Goal: Transaction & Acquisition: Purchase product/service

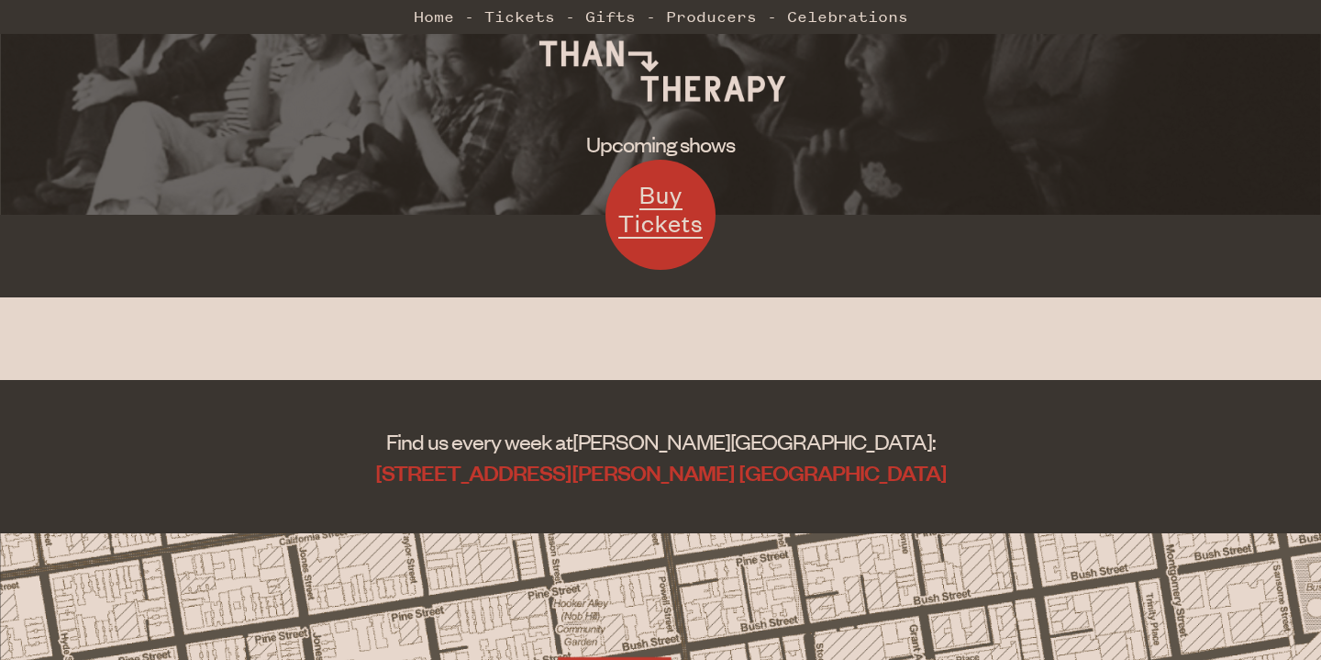
scroll to position [215, 0]
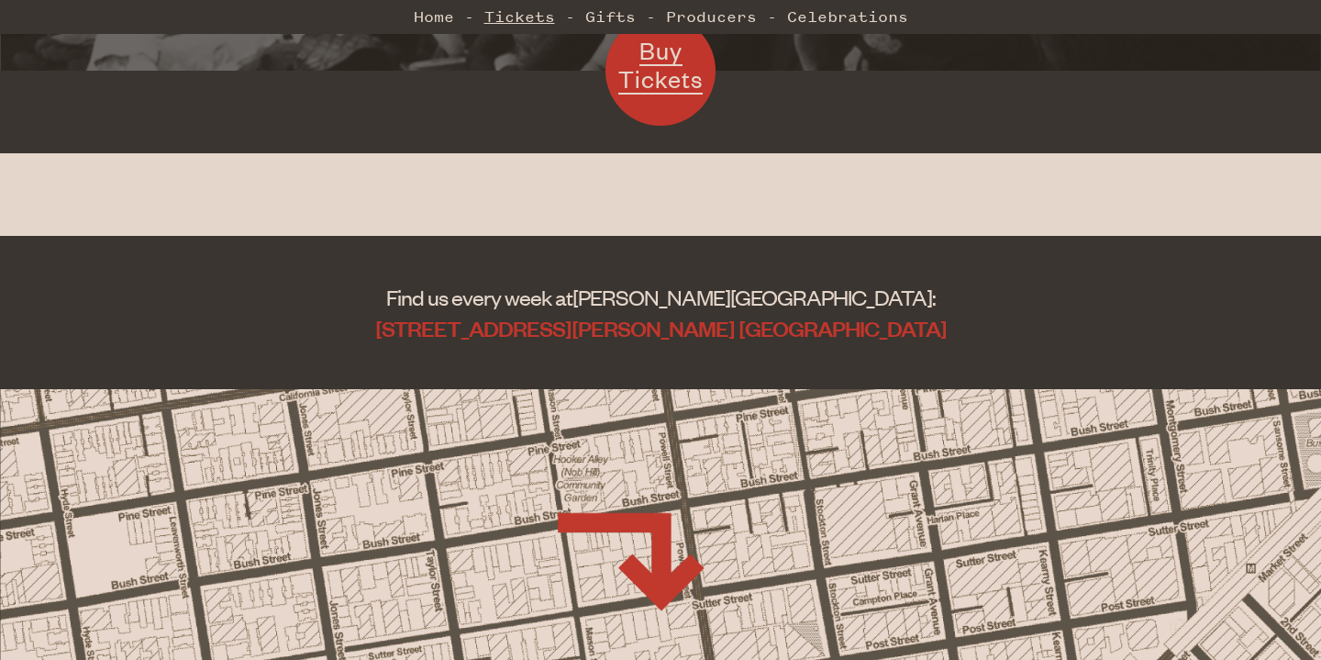
click at [519, 12] on link "Tickets" at bounding box center [519, 16] width 71 height 37
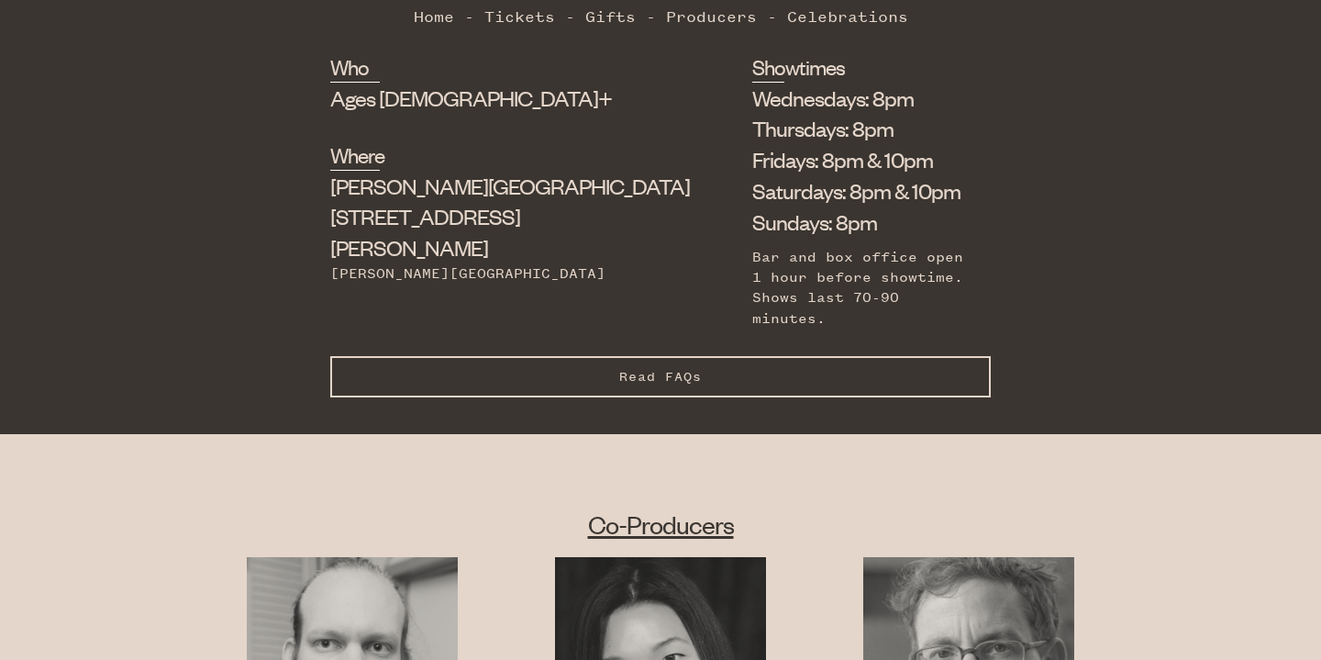
scroll to position [941, 0]
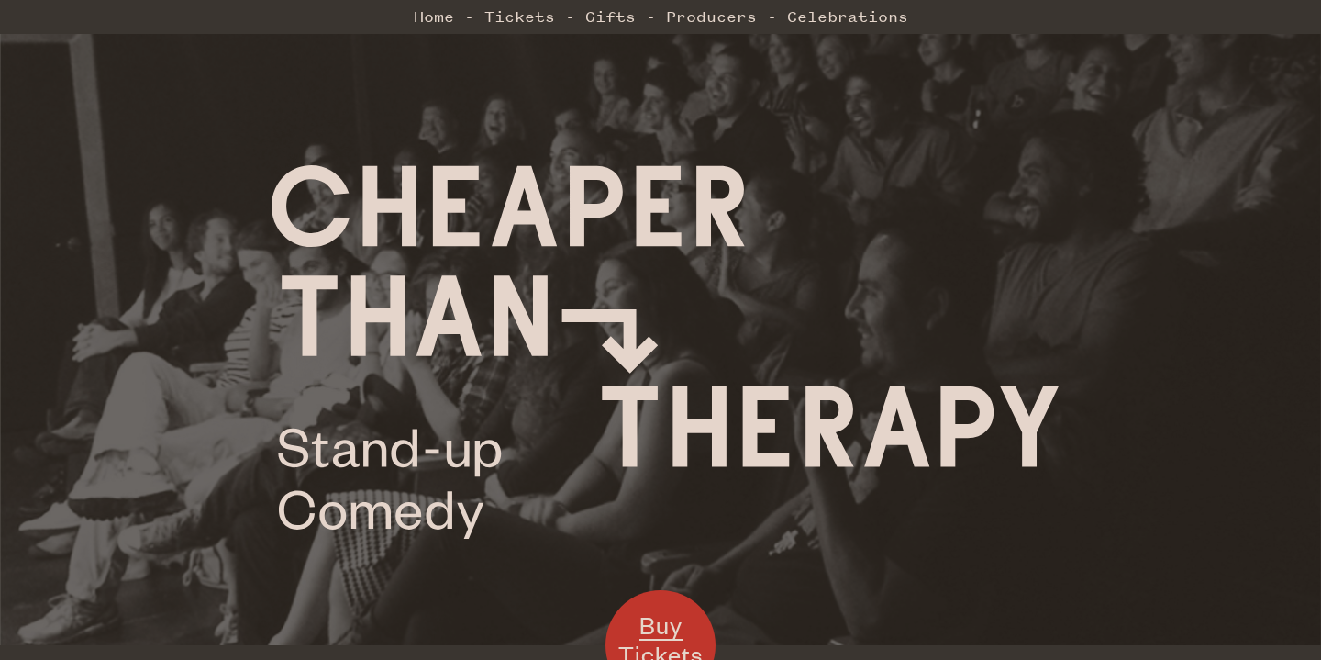
click at [658, 609] on span "Buy Tickets" at bounding box center [660, 639] width 84 height 60
